Goal: Connect with others: Connect with others

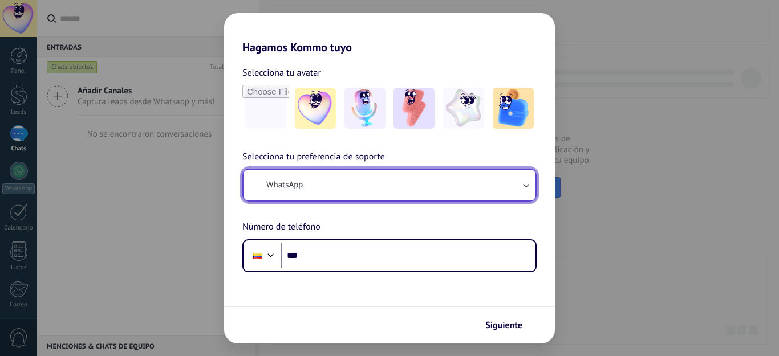
click at [299, 185] on span "WhatsApp" at bounding box center [284, 185] width 36 height 11
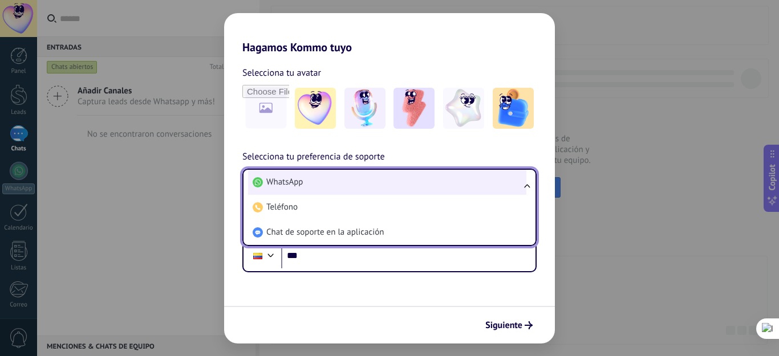
click at [276, 175] on li "WhatsApp" at bounding box center [387, 182] width 278 height 25
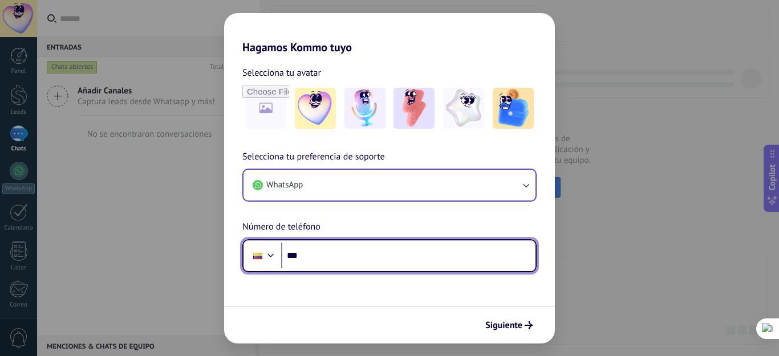
click at [329, 259] on input "***" at bounding box center [408, 256] width 254 height 26
type input "**********"
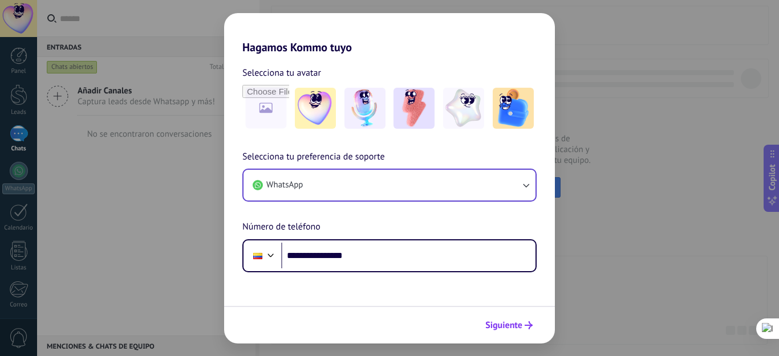
click at [520, 326] on span "Siguiente" at bounding box center [503, 325] width 37 height 8
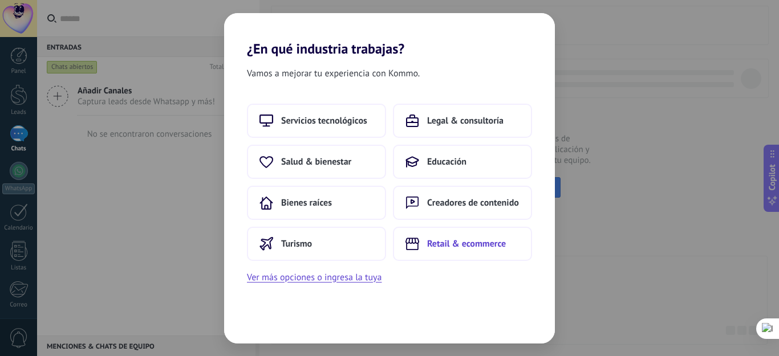
click at [454, 240] on span "Retail & ecommerce" at bounding box center [466, 243] width 79 height 11
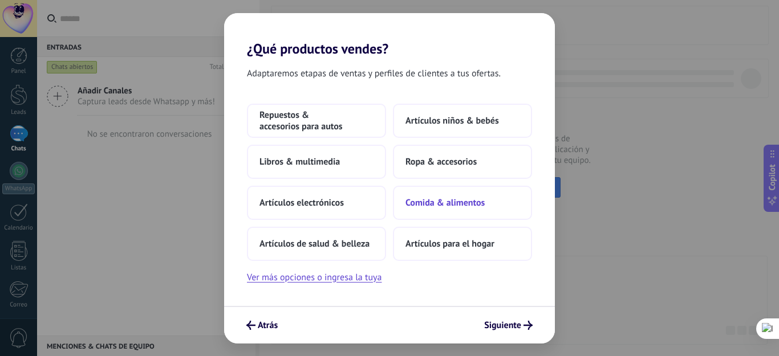
click at [443, 198] on span "Comida & alimentos" at bounding box center [444, 202] width 79 height 11
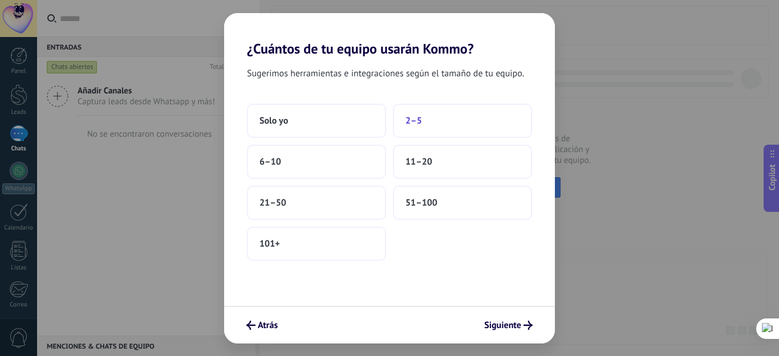
click at [409, 123] on span "2–5" at bounding box center [413, 120] width 17 height 11
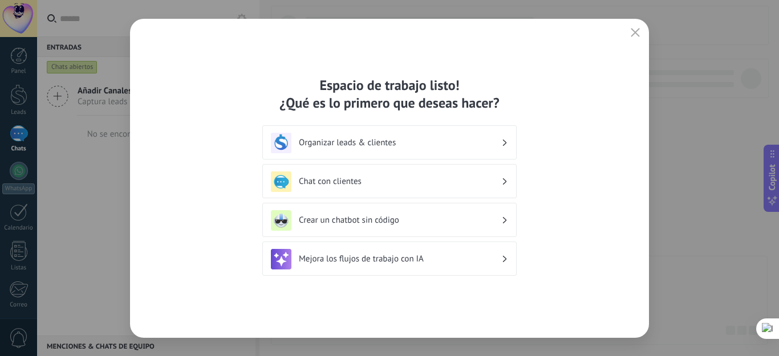
click at [347, 140] on h3 "Organizar leads & clientes" at bounding box center [400, 142] width 202 height 11
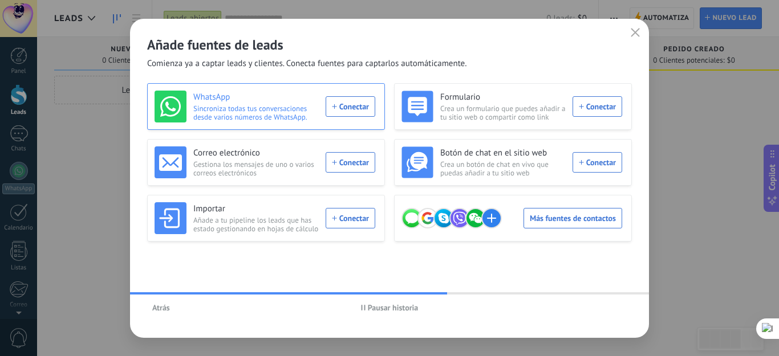
click at [357, 109] on div "WhatsApp Sincroniza todas tus conversaciones desde varios números de WhatsApp. …" at bounding box center [264, 107] width 221 height 32
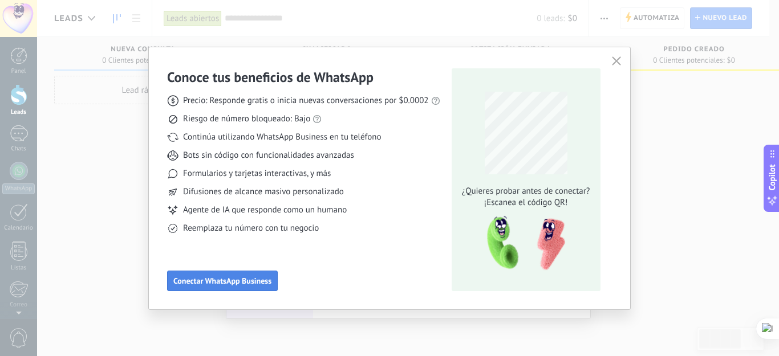
click at [241, 281] on span "Conectar WhatsApp Business" at bounding box center [222, 281] width 98 height 8
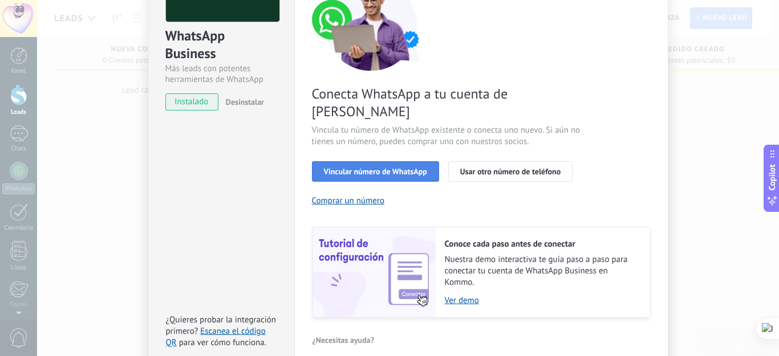
scroll to position [114, 0]
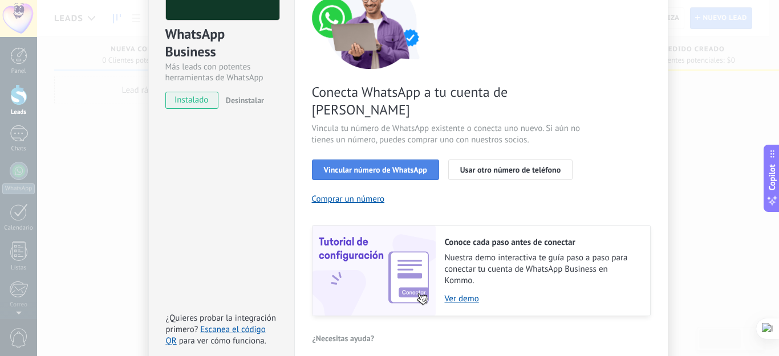
click at [394, 166] on span "Vincular número de WhatsApp" at bounding box center [375, 170] width 103 height 8
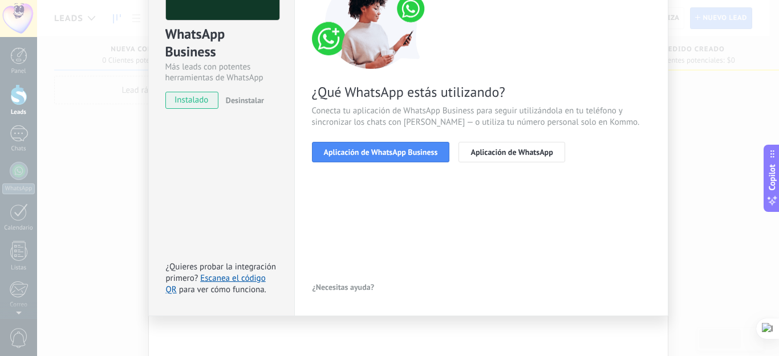
click at [394, 149] on span "Aplicación de WhatsApp Business" at bounding box center [381, 152] width 114 height 8
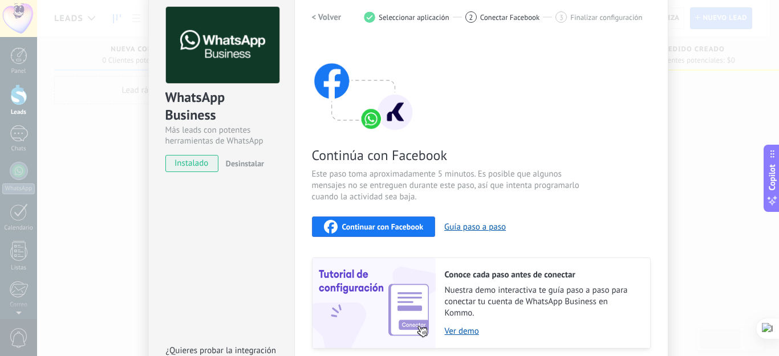
scroll to position [0, 0]
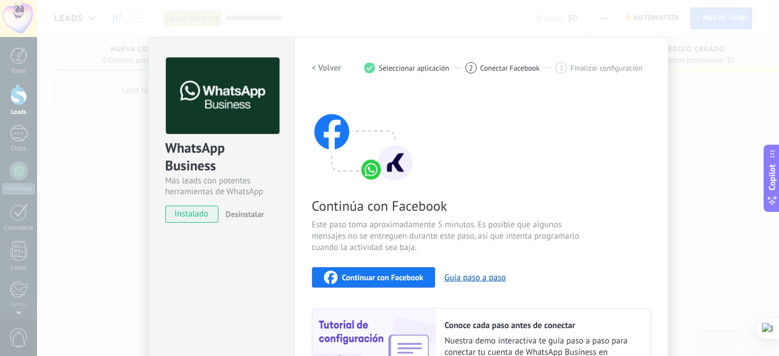
click at [382, 278] on span "Continuar con Facebook" at bounding box center [383, 278] width 82 height 8
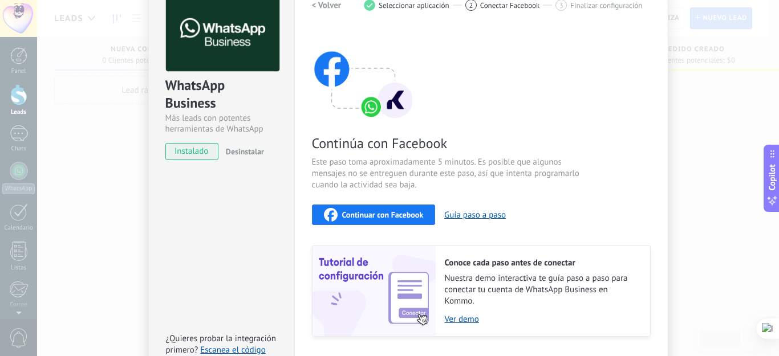
scroll to position [137, 0]
